Goal: Task Accomplishment & Management: Use online tool/utility

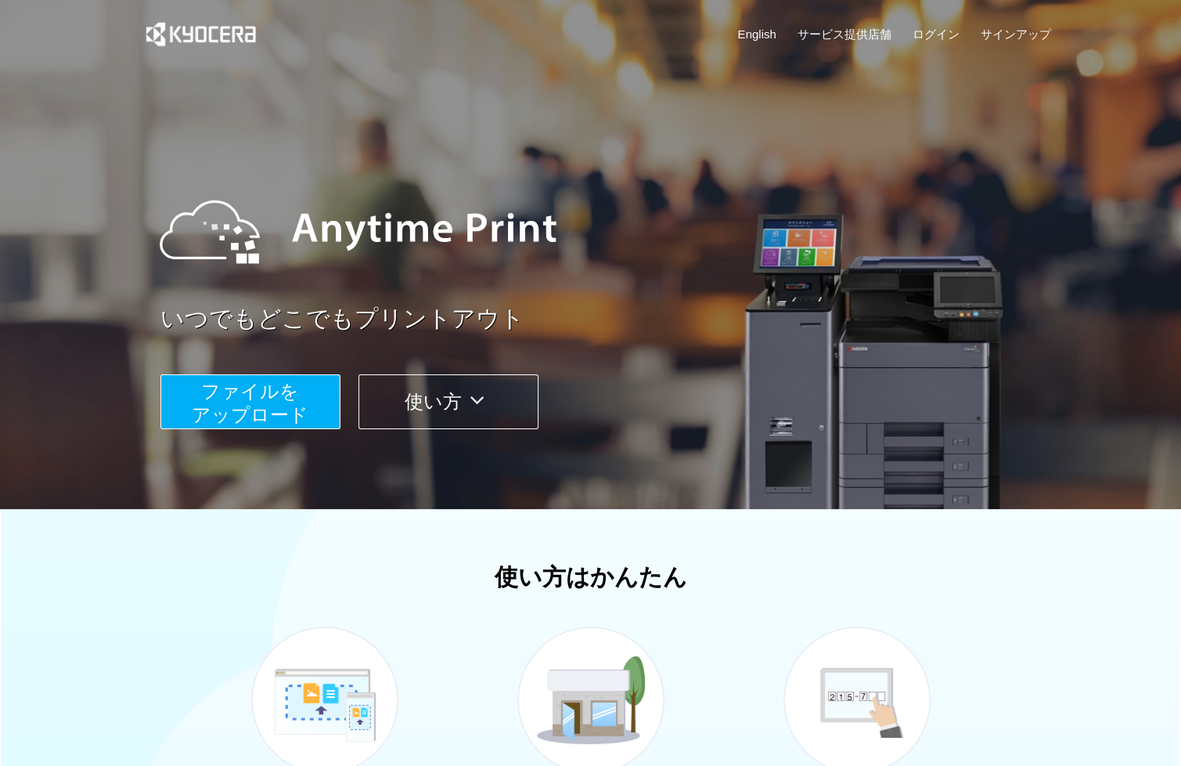
click at [284, 416] on span "ファイルを ​​アップロード" at bounding box center [250, 402] width 117 height 45
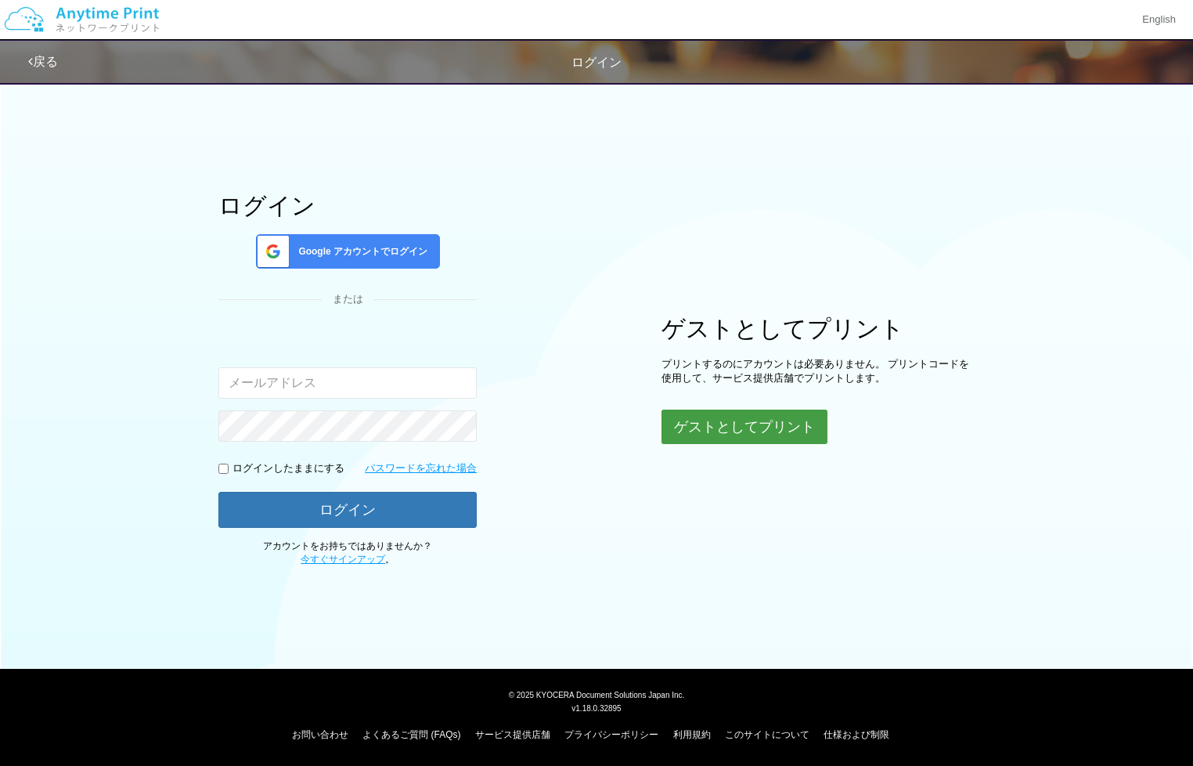
click at [770, 424] on button "ゲストとしてプリント" at bounding box center [745, 426] width 166 height 34
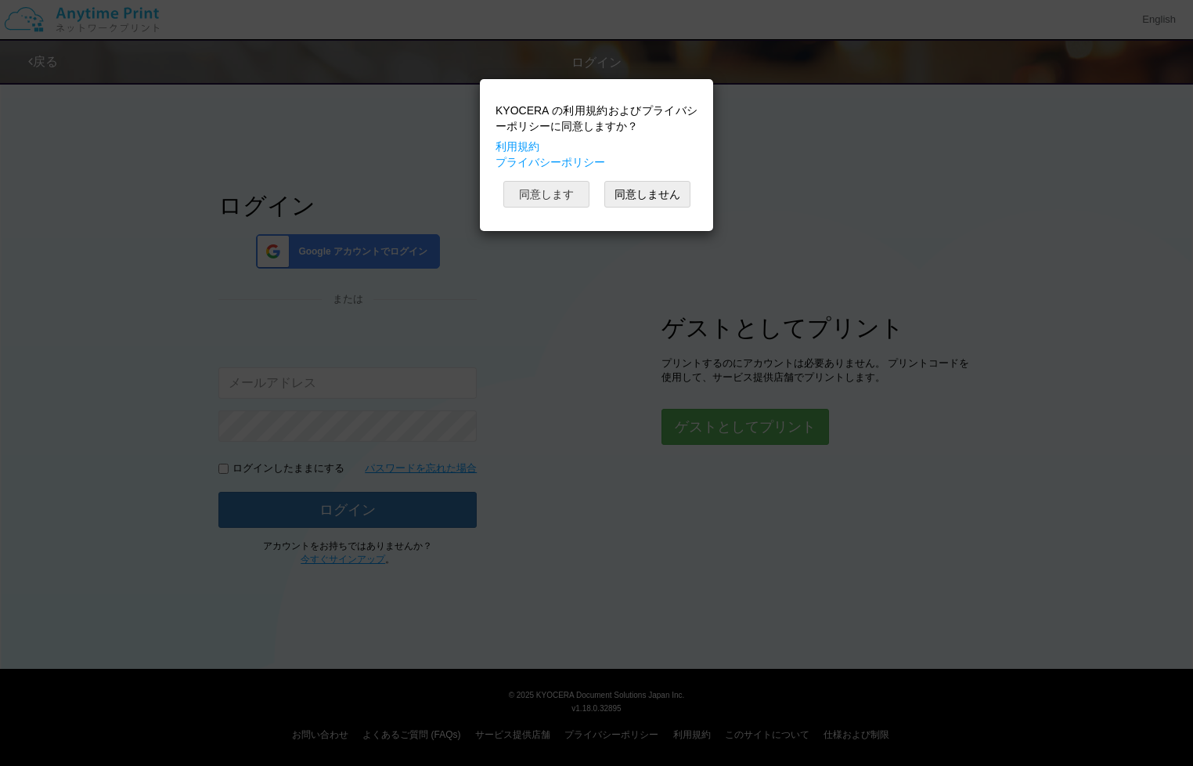
click at [557, 192] on button "同意します" at bounding box center [546, 194] width 86 height 27
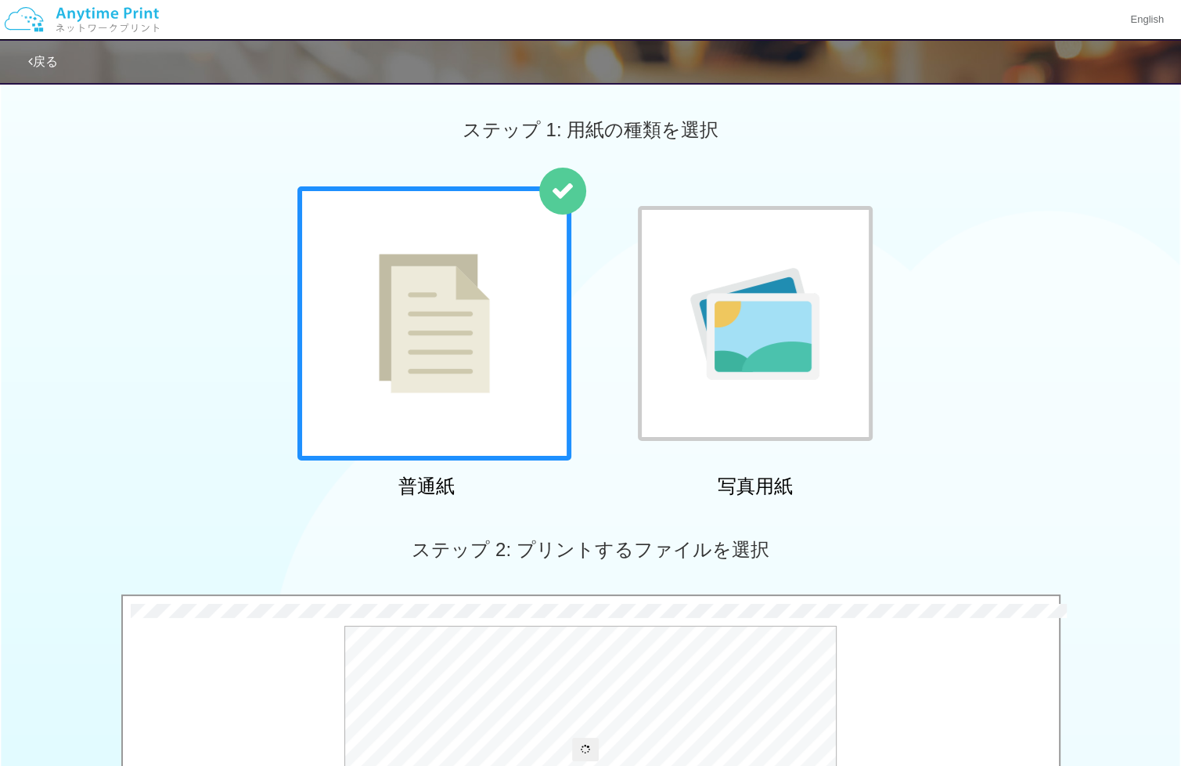
scroll to position [425, 0]
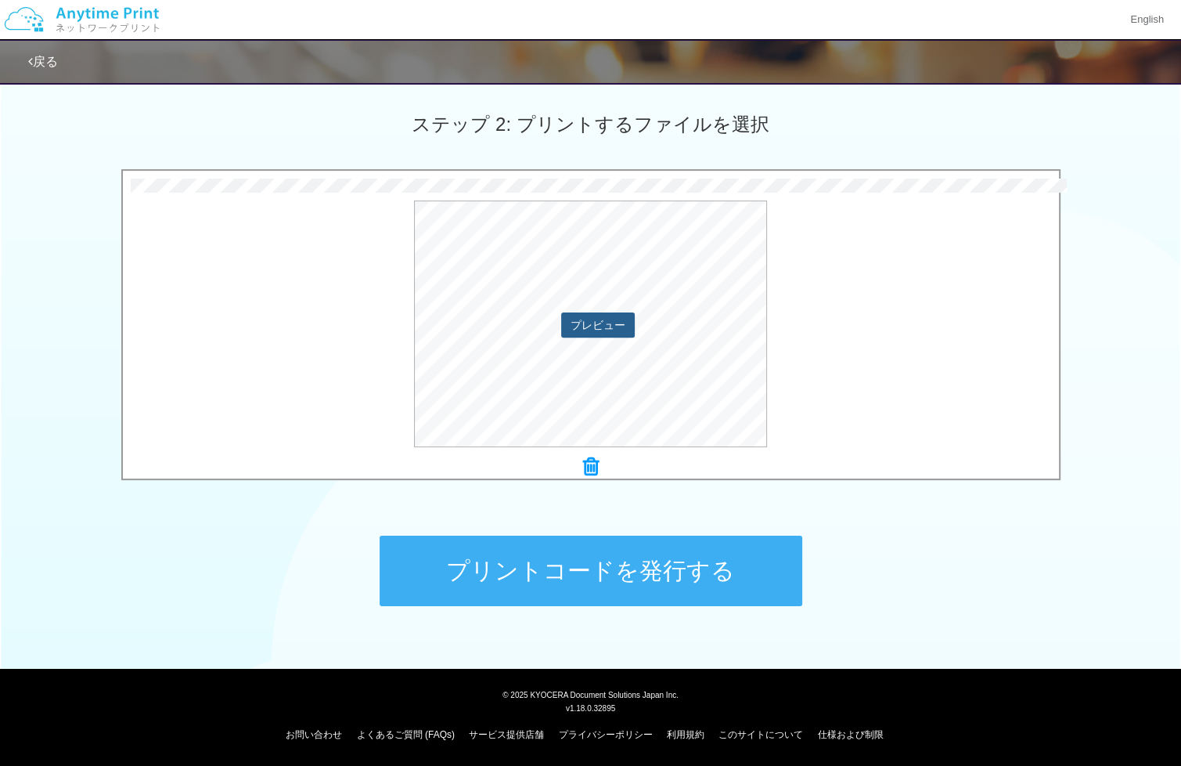
click at [604, 322] on button "プレビュー" at bounding box center [598, 324] width 74 height 25
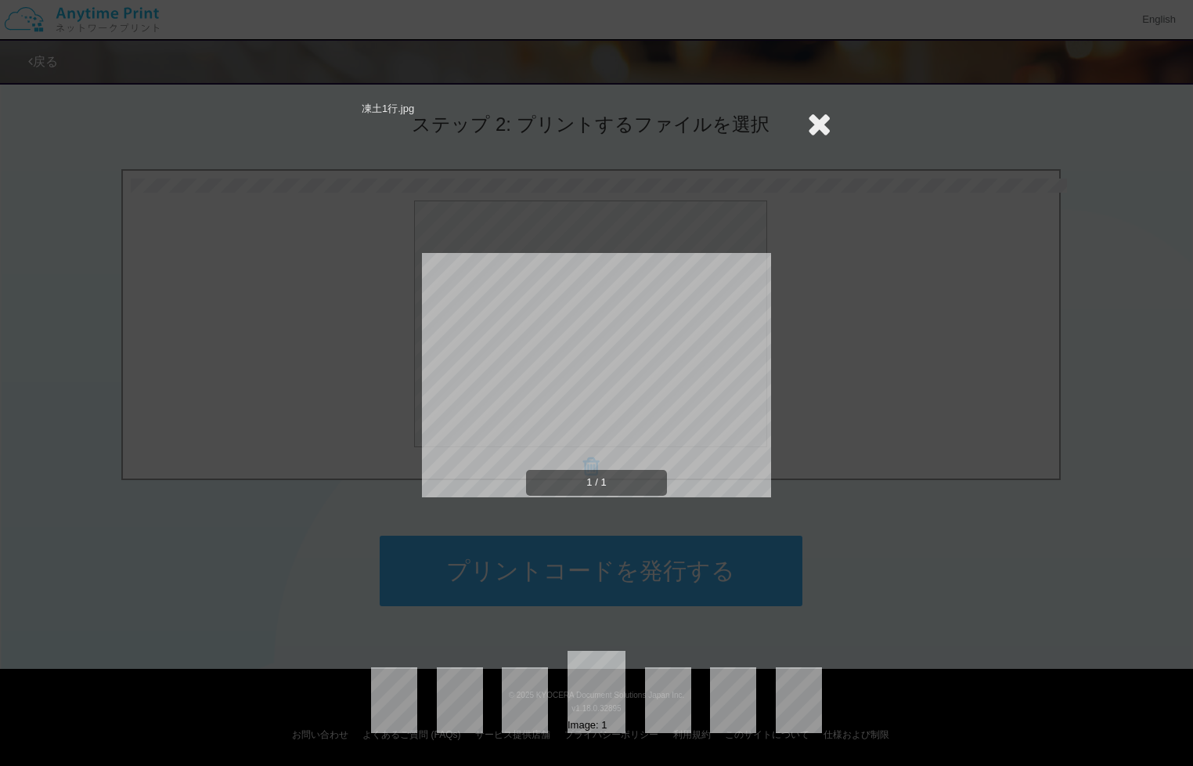
click at [815, 124] on icon at bounding box center [819, 123] width 24 height 31
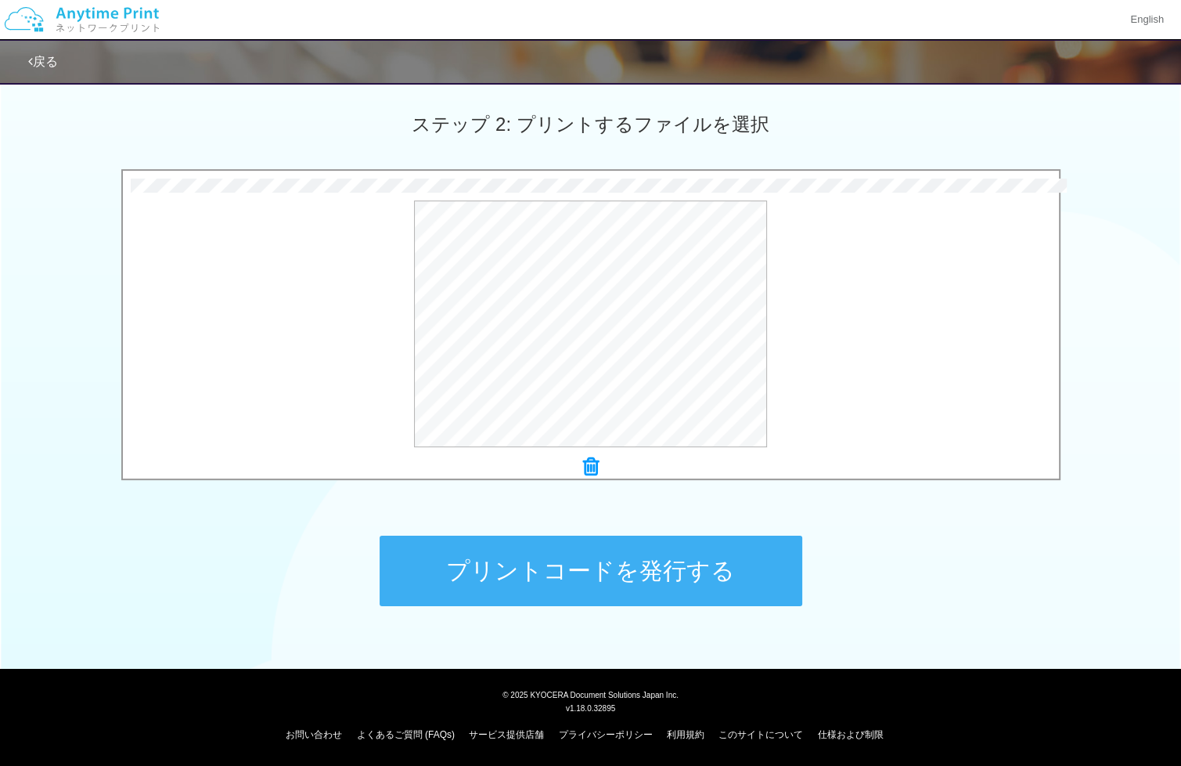
click at [674, 560] on button "プリントコードを発行する" at bounding box center [591, 571] width 423 height 70
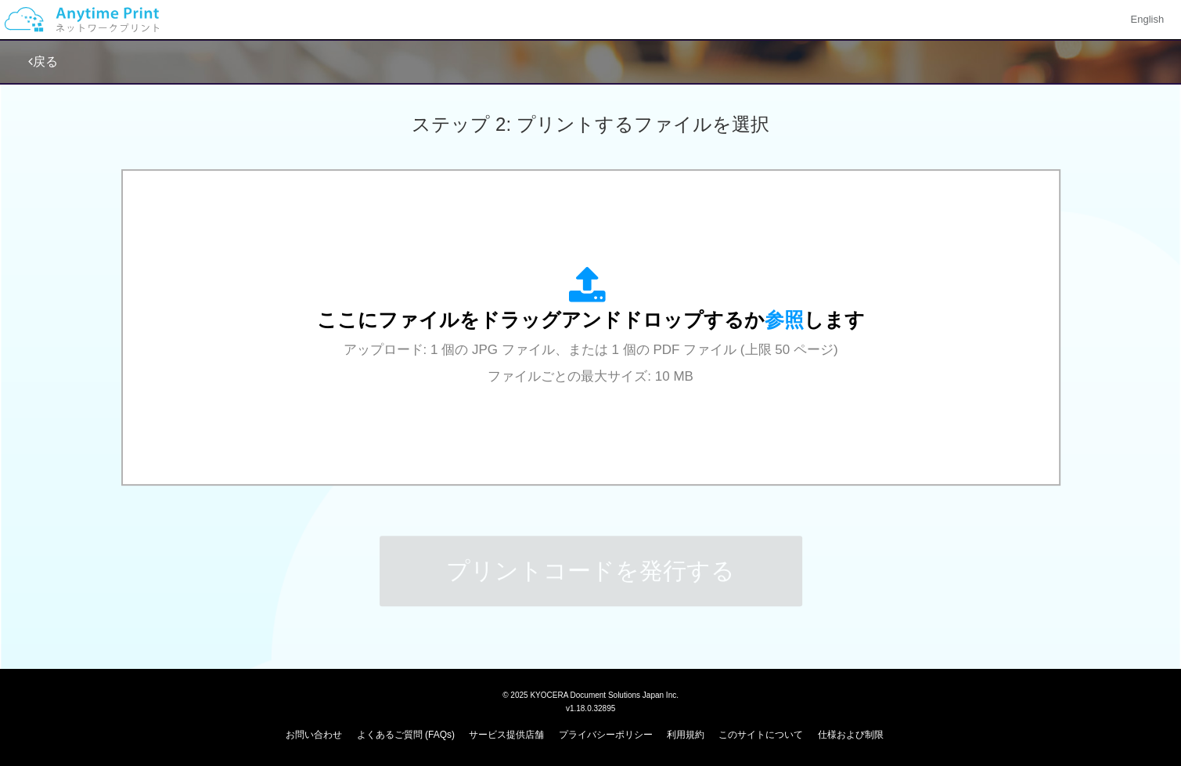
scroll to position [0, 0]
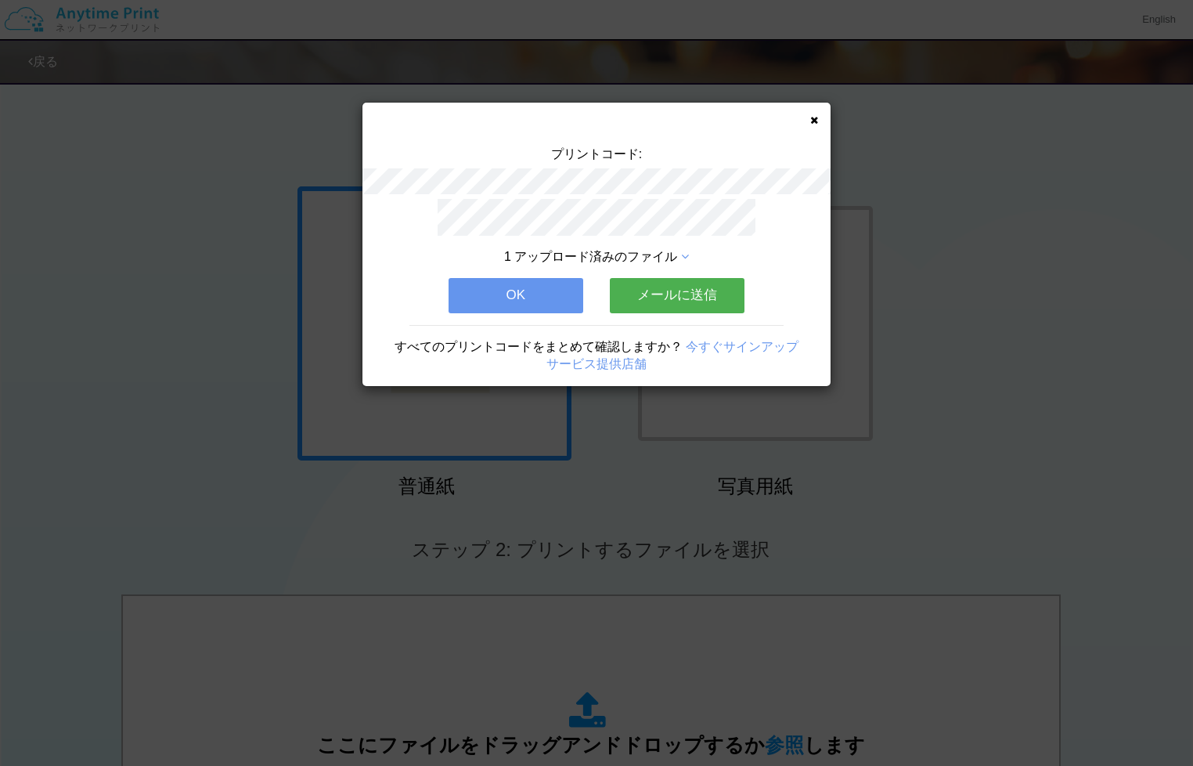
click at [656, 288] on button "メールに送信" at bounding box center [677, 295] width 135 height 34
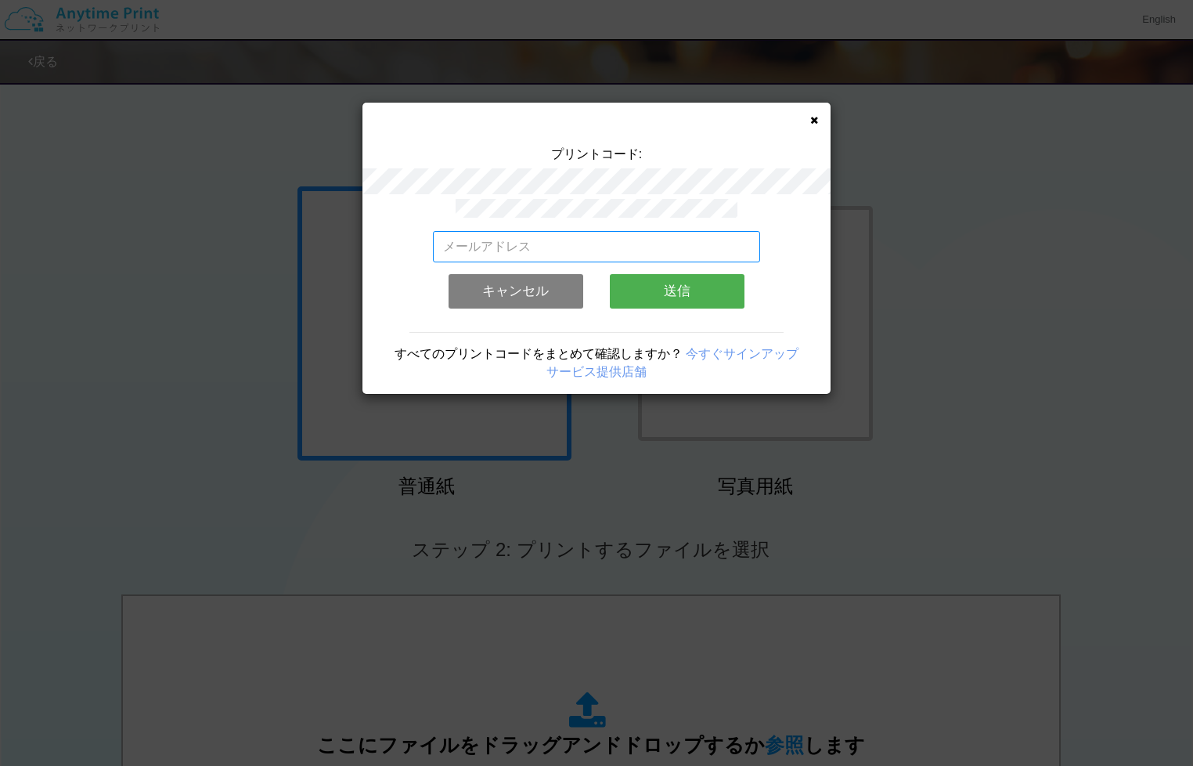
click at [605, 241] on input "email" at bounding box center [597, 246] width 328 height 31
type input "[EMAIL_ADDRESS][DOMAIN_NAME]"
click at [697, 292] on button "送信" at bounding box center [677, 291] width 135 height 34
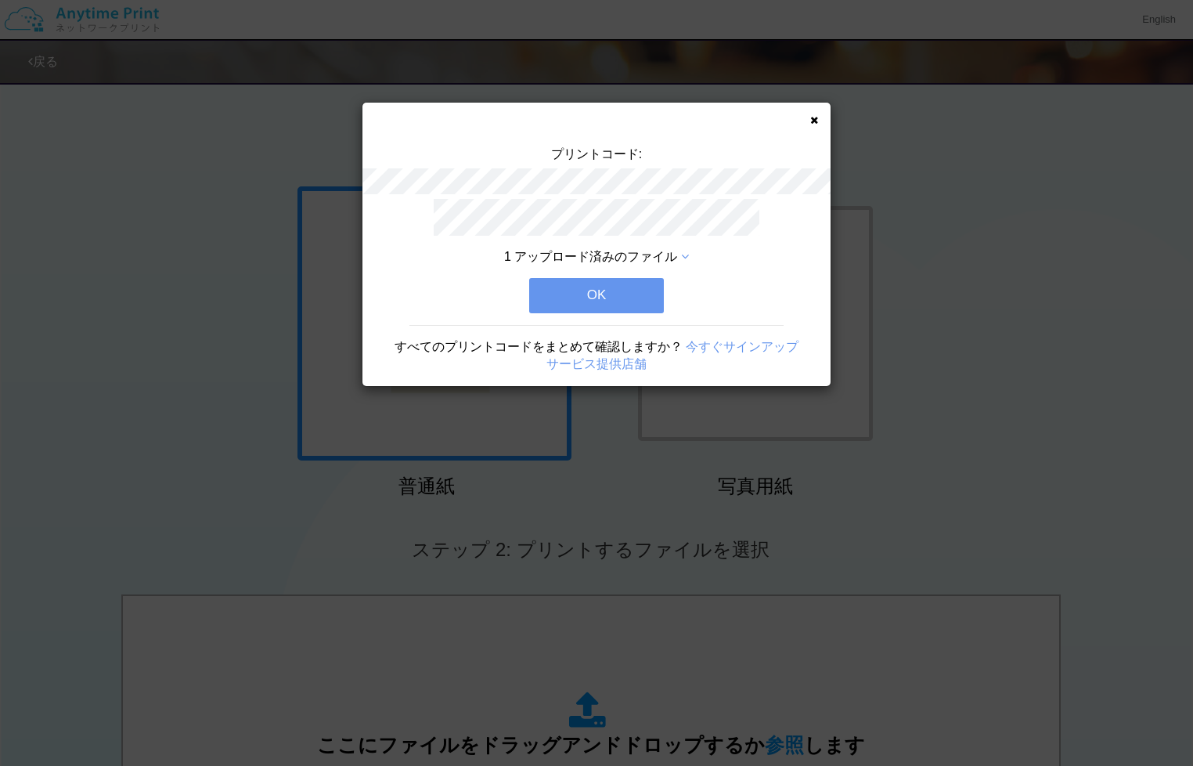
click at [649, 294] on button "OK" at bounding box center [596, 295] width 135 height 34
